Goal: Find specific page/section: Find specific page/section

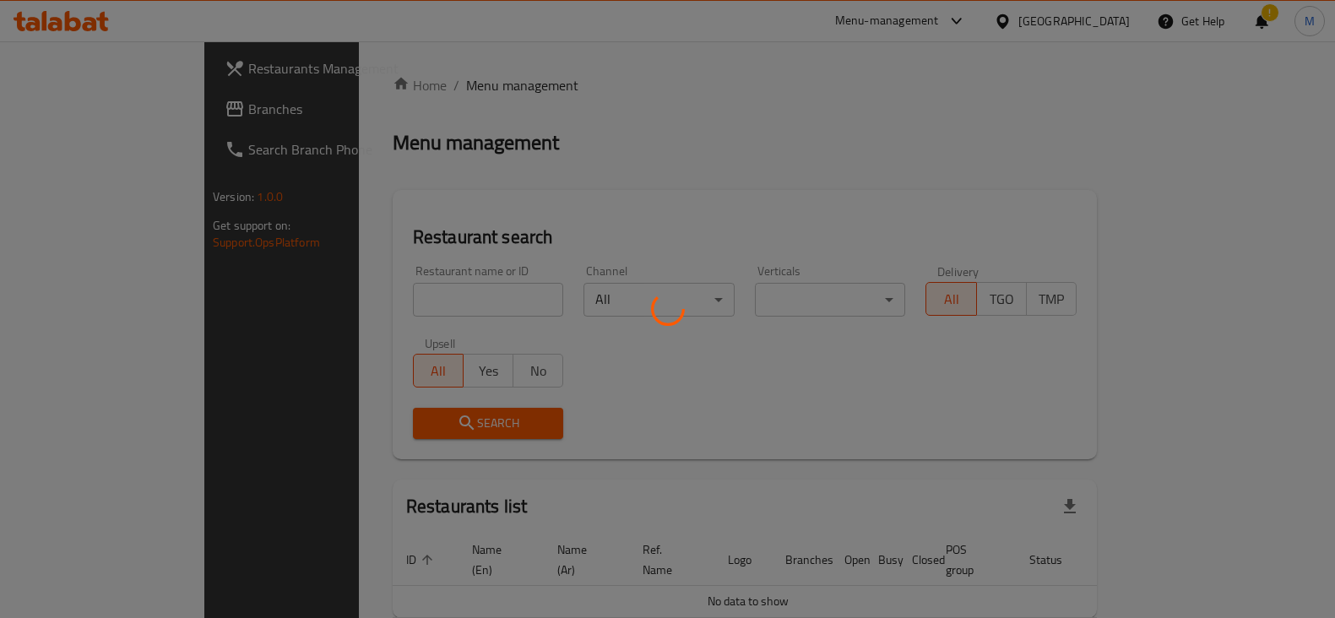
scroll to position [24, 0]
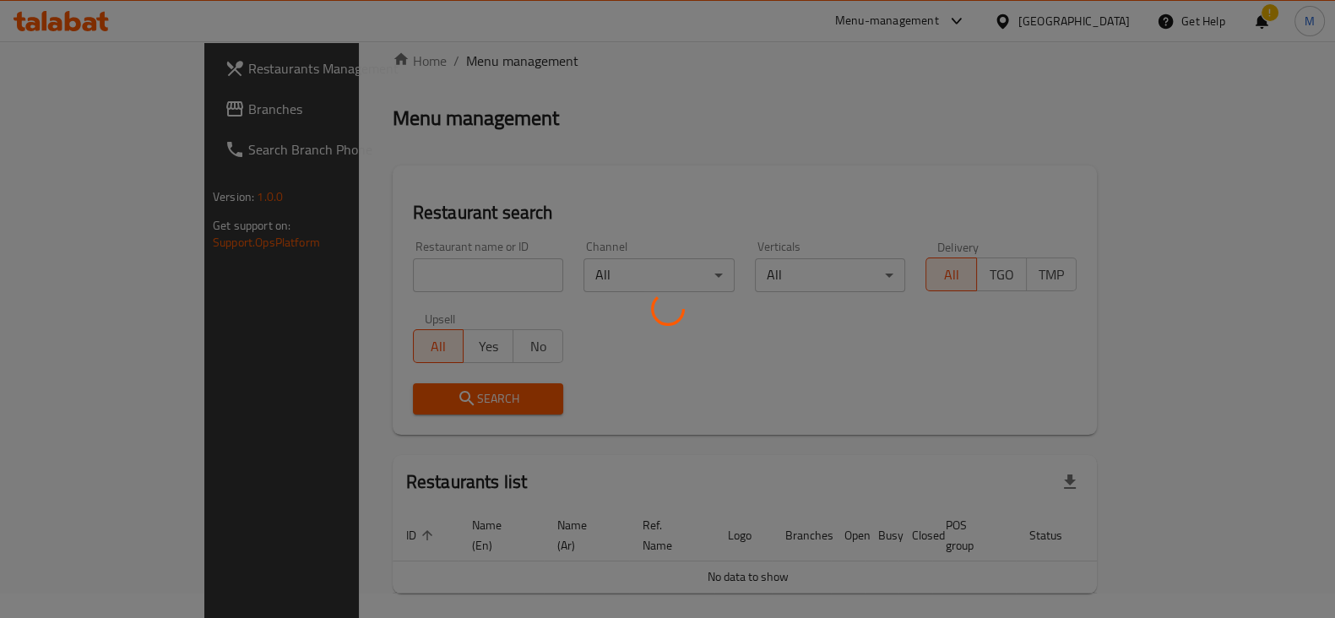
click at [380, 269] on div at bounding box center [667, 309] width 1335 height 618
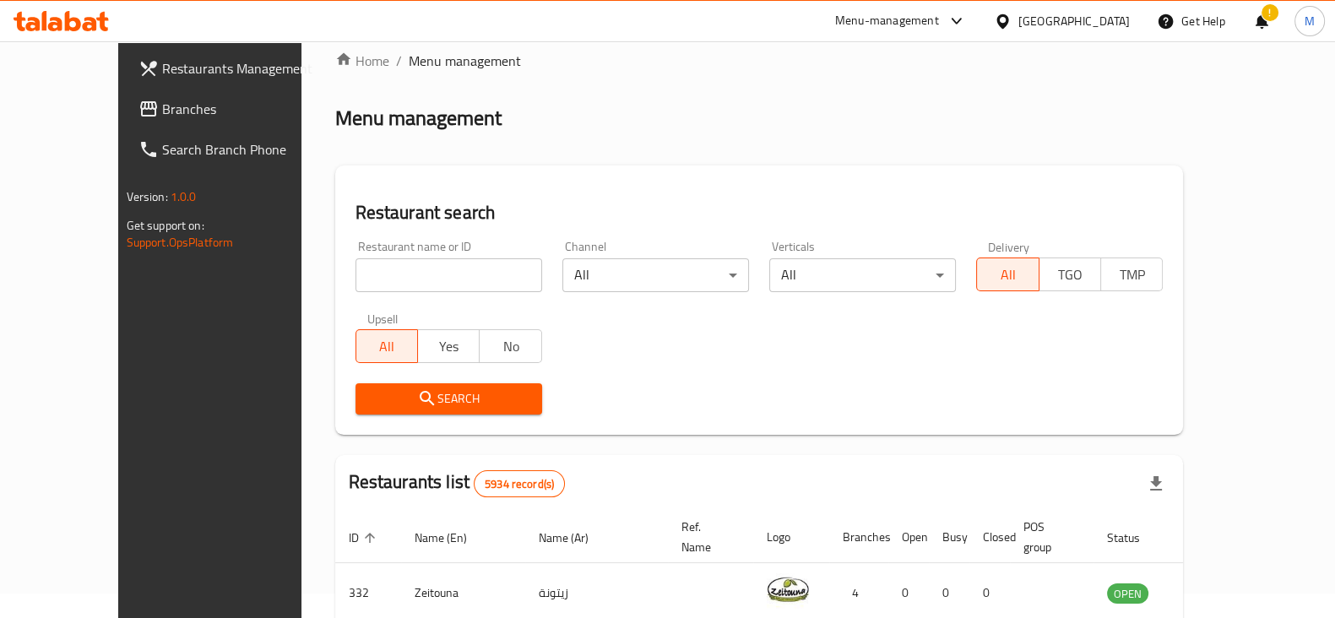
click at [359, 274] on input "search" at bounding box center [448, 275] width 187 height 34
click button "Search" at bounding box center [448, 398] width 187 height 31
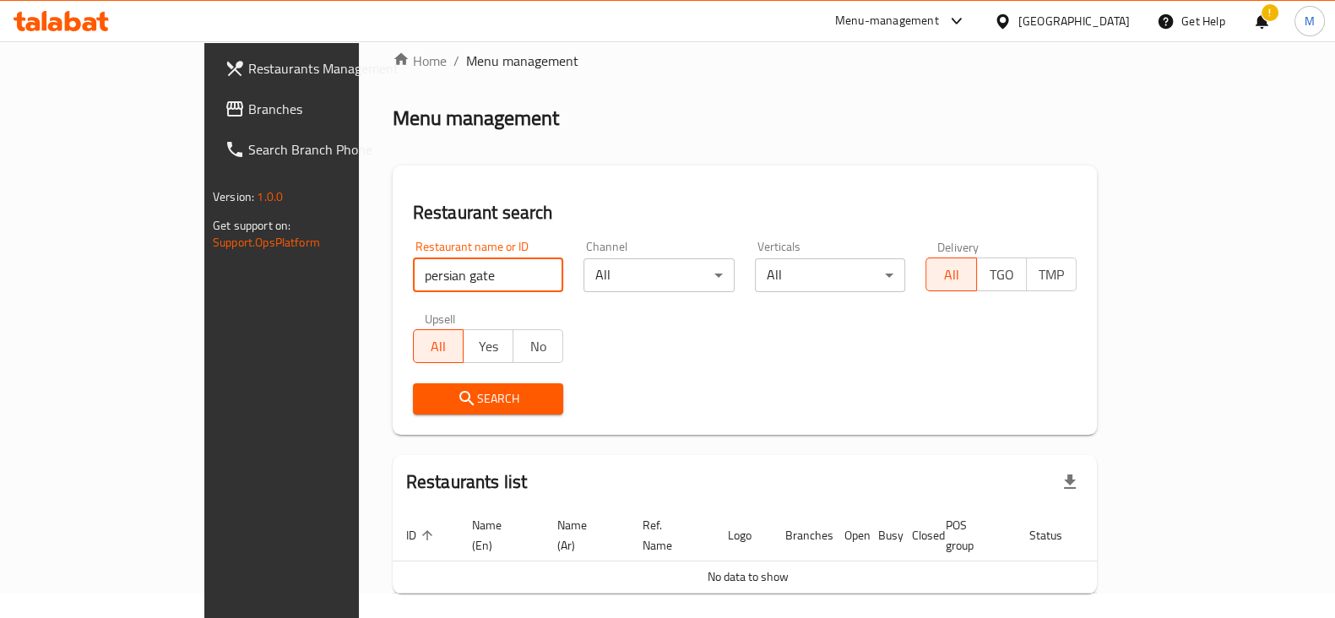
scroll to position [72, 0]
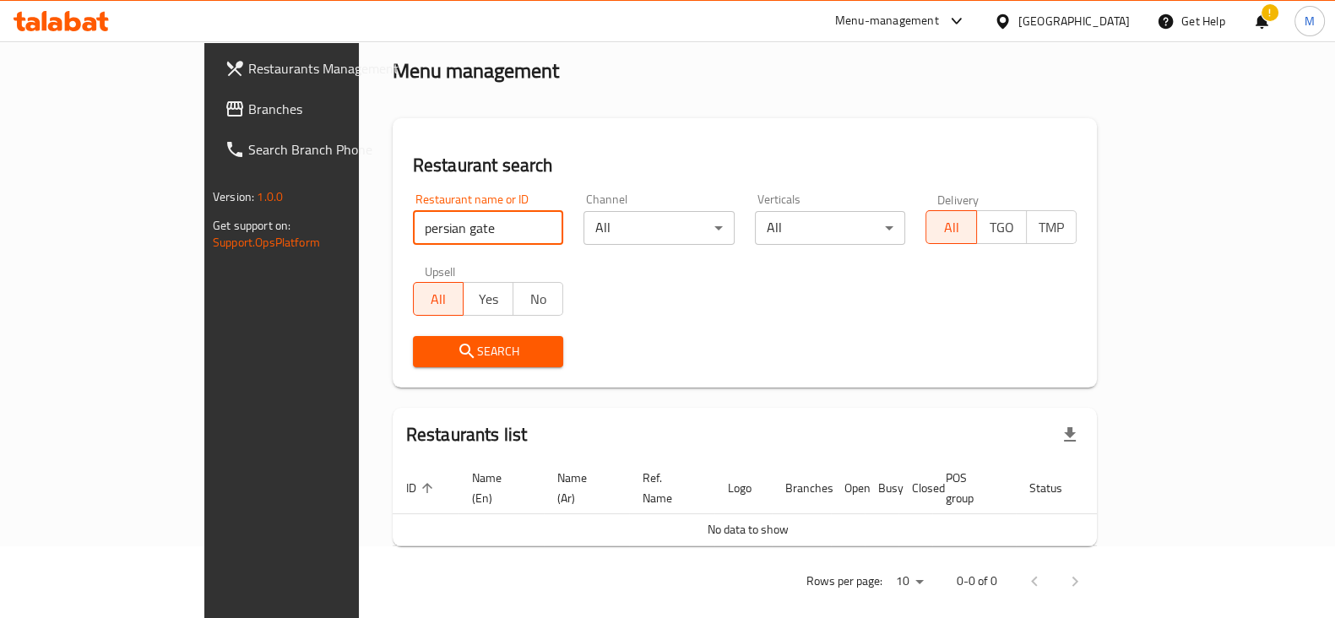
click at [413, 221] on input "persian gate" at bounding box center [488, 228] width 151 height 34
type input "persian garden"
click button "Search" at bounding box center [488, 351] width 151 height 31
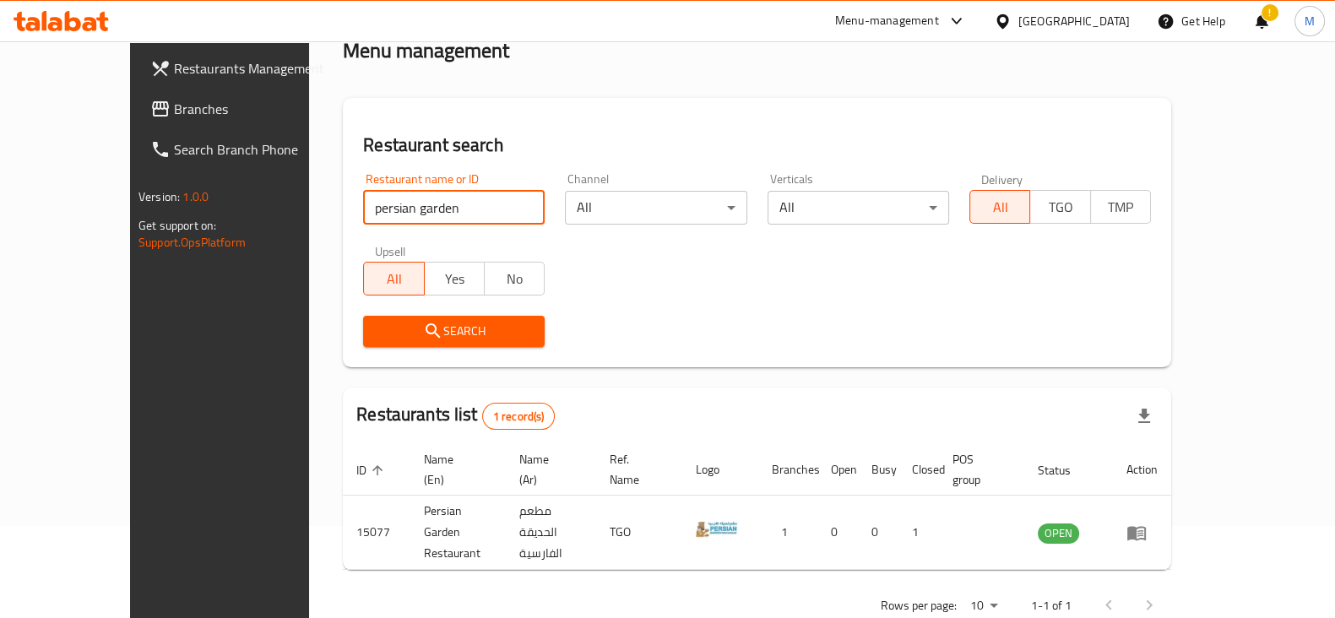
scroll to position [101, 0]
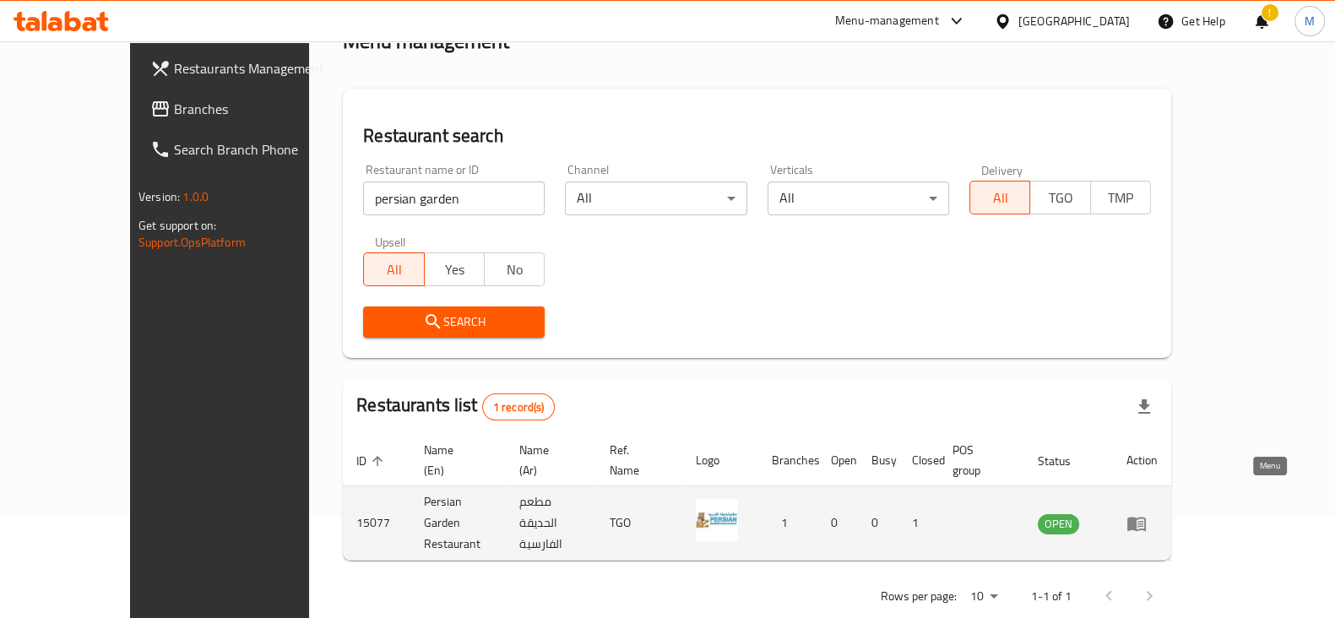
click at [1147, 513] on icon "enhanced table" at bounding box center [1136, 523] width 20 height 20
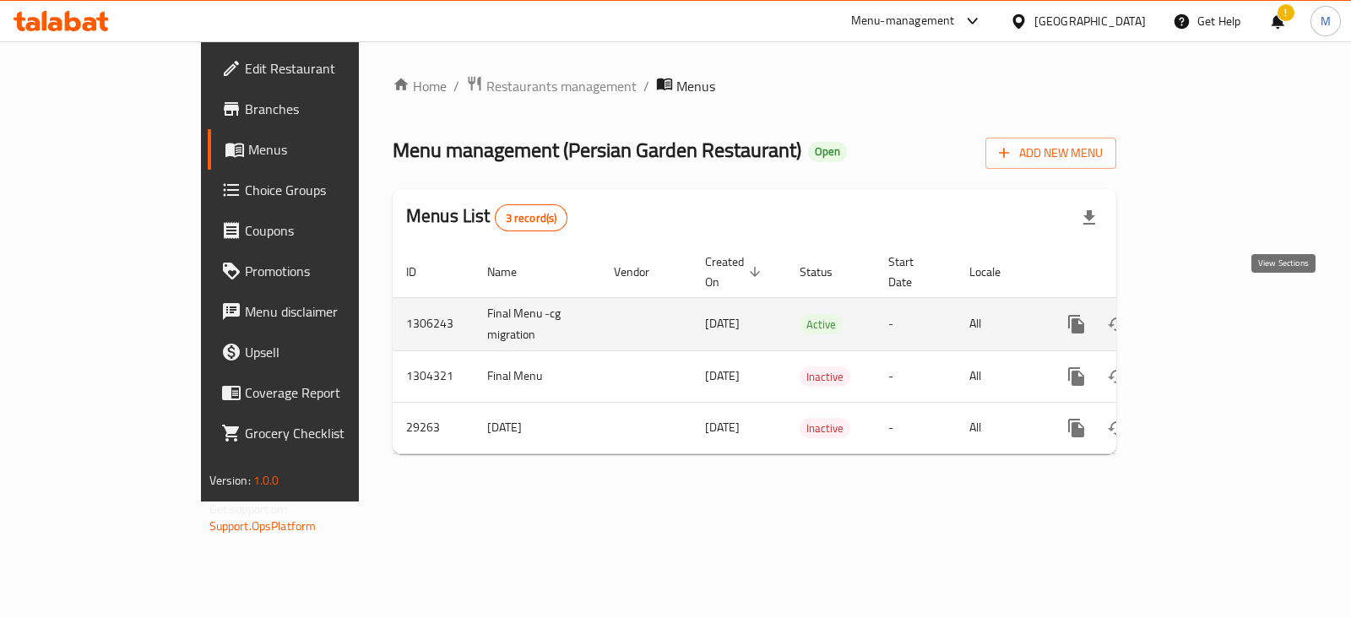
click at [1208, 314] on icon "enhanced table" at bounding box center [1198, 324] width 20 height 20
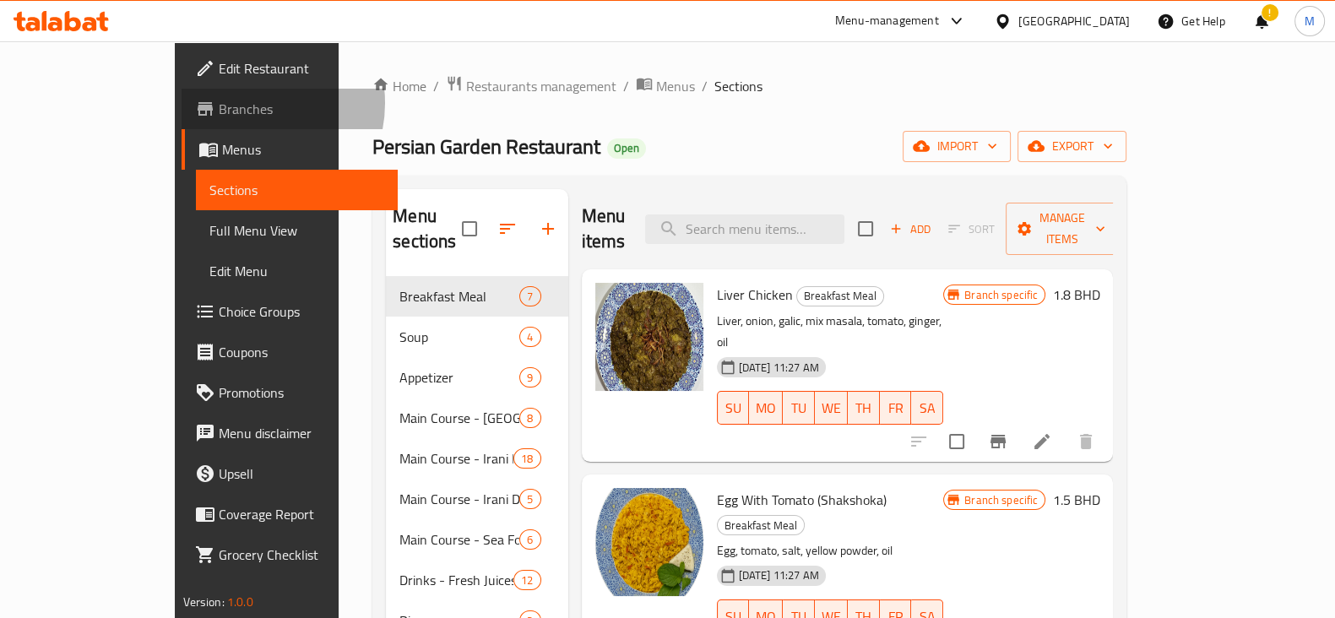
click at [219, 103] on span "Branches" at bounding box center [301, 109] width 165 height 20
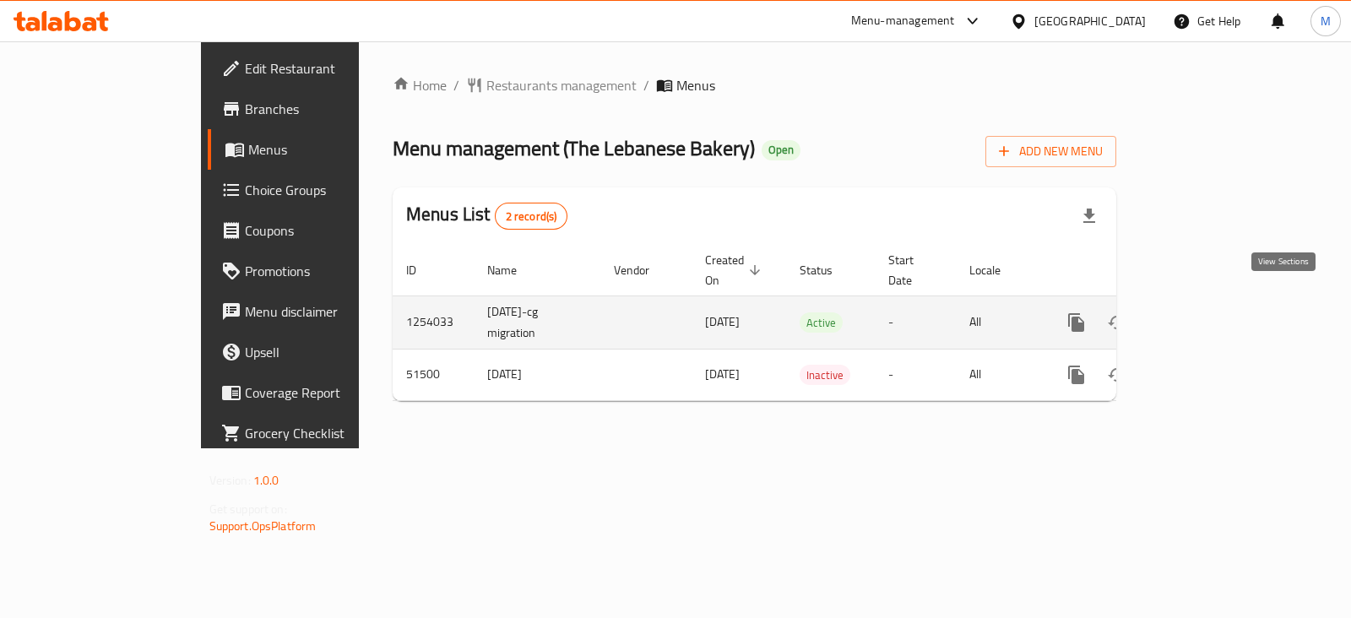
click at [1208, 312] on icon "enhanced table" at bounding box center [1198, 322] width 20 height 20
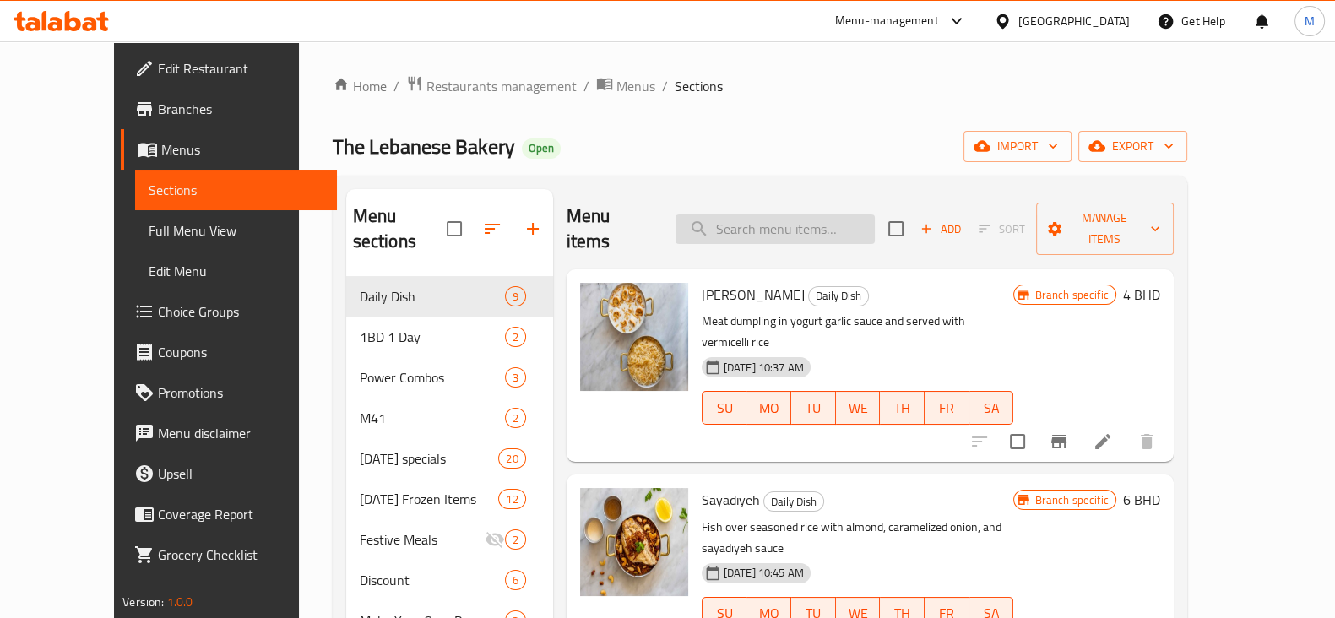
click at [815, 214] on input "search" at bounding box center [774, 229] width 199 height 30
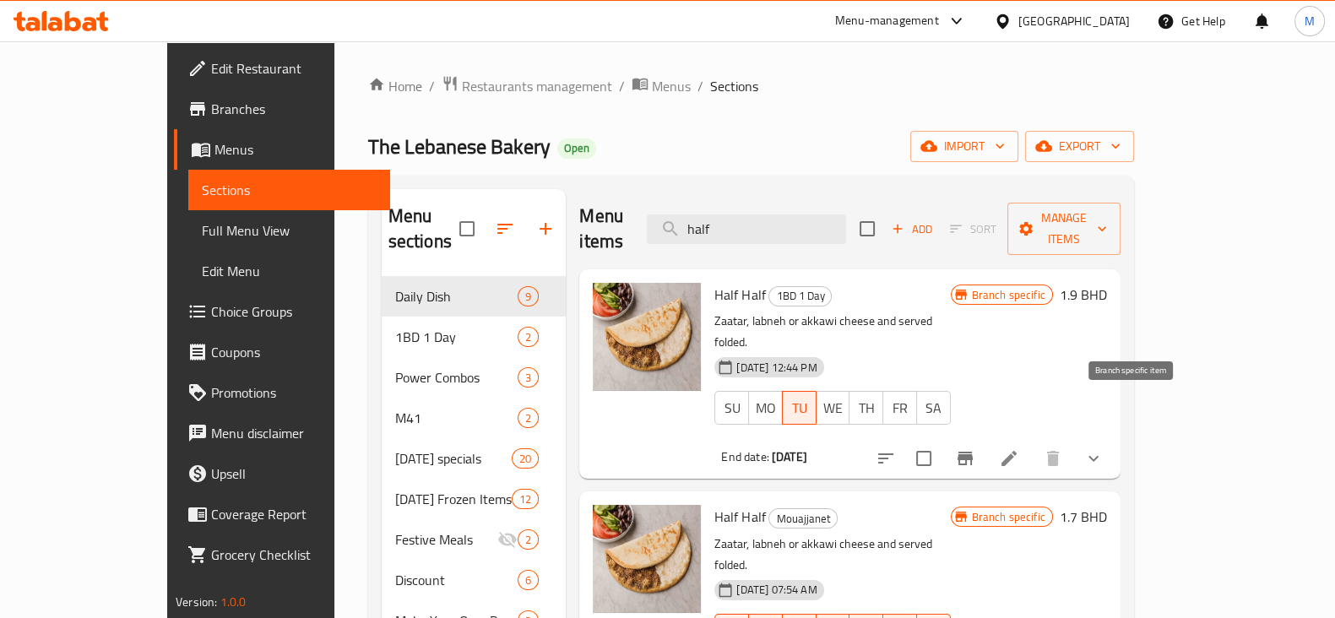
type input "half"
click at [973, 452] on icon "Branch-specific-item" at bounding box center [964, 459] width 15 height 14
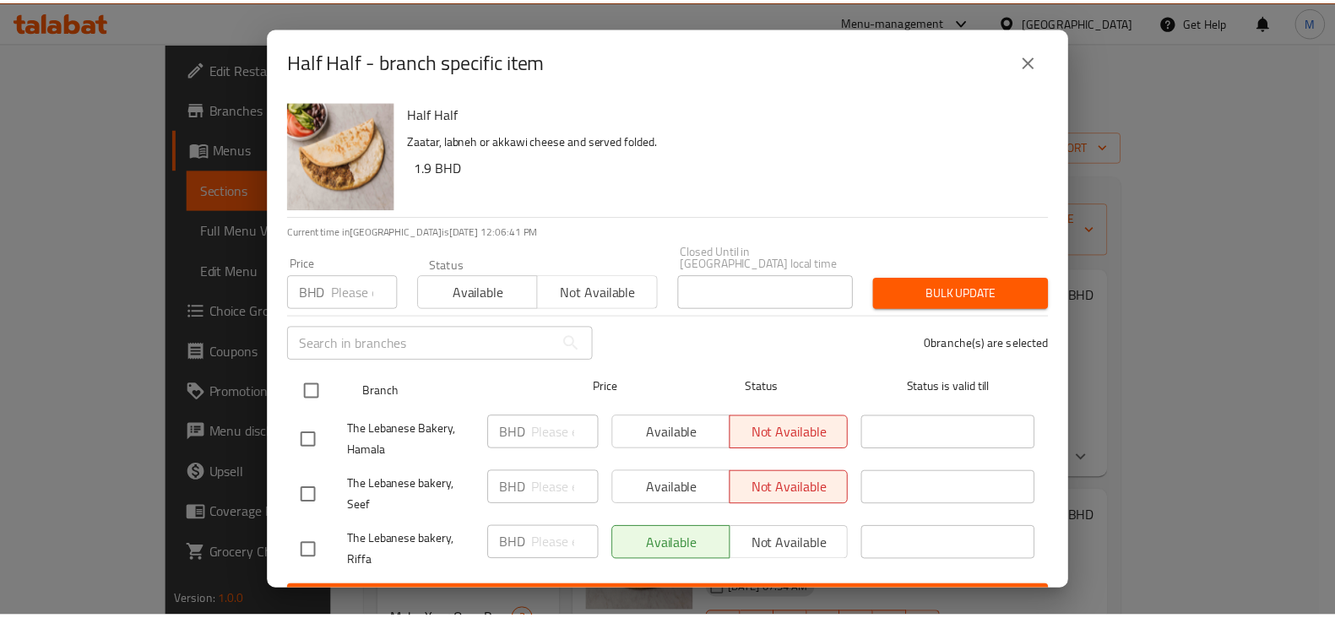
scroll to position [21, 0]
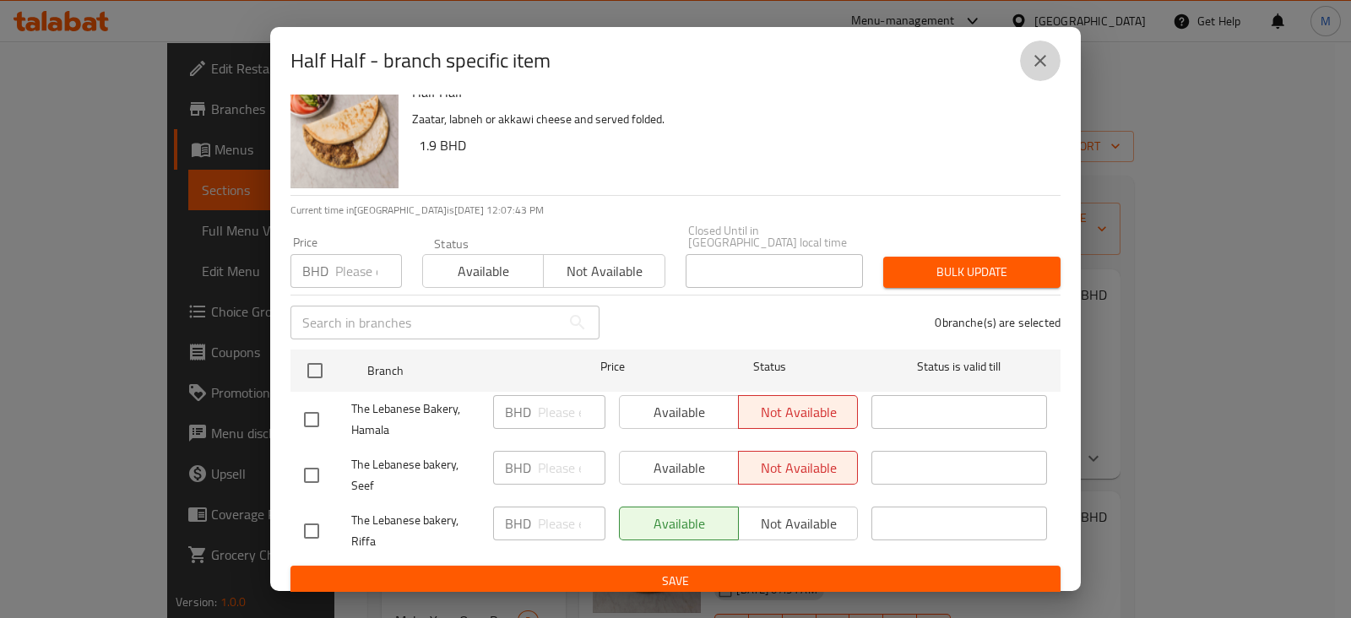
click at [1038, 57] on icon "close" at bounding box center [1040, 61] width 20 height 20
